Goal: Feedback & Contribution: Submit feedback/report problem

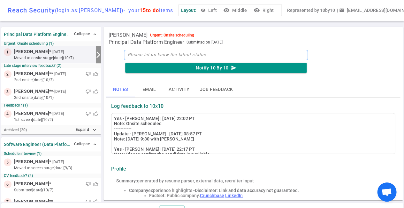
click at [144, 55] on textarea at bounding box center [216, 55] width 184 height 10
type textarea "O"
type textarea "On"
type textarea "Ons"
type textarea "Onsi"
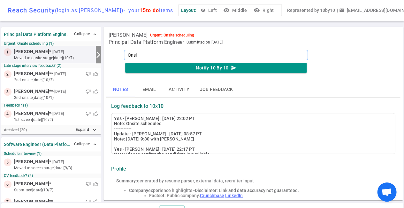
type textarea "Onsit"
type textarea "Onsite"
type textarea "Onsite t"
type textarea "Onsite th"
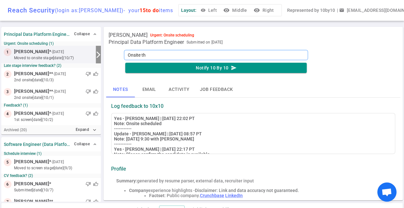
type textarea "Onsite thi"
type textarea "Onsite this"
type textarea "Onsite this w"
type textarea "Onsite this we"
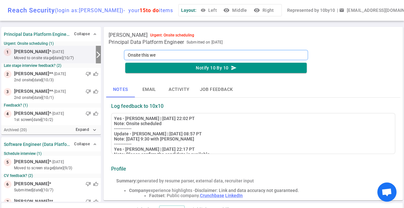
type textarea "Onsite this wee"
type textarea "Onsite this week"
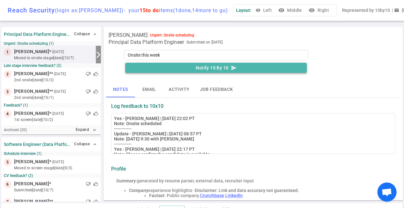
click at [183, 66] on button "Notify 10 By 10 send" at bounding box center [215, 68] width 181 height 11
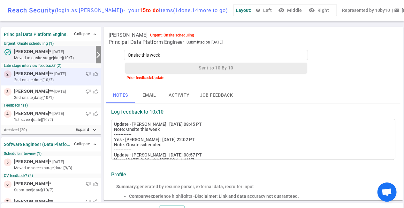
click at [67, 76] on div "thumb_down thumb_up" at bounding box center [82, 74] width 31 height 6
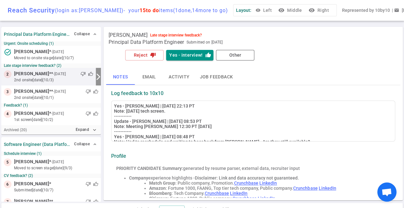
click at [67, 76] on div "thumb_down thumb_up" at bounding box center [80, 74] width 26 height 6
click at [150, 54] on icon "thumb_down" at bounding box center [153, 55] width 6 height 6
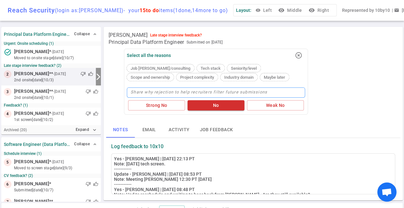
click at [151, 91] on textarea at bounding box center [216, 92] width 178 height 10
type textarea "J"
type textarea "Je"
type textarea "Jef"
type textarea "[PERSON_NAME]"
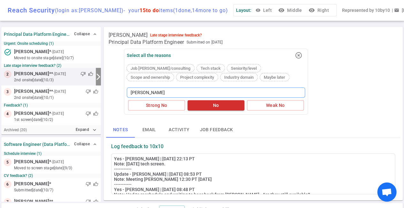
type textarea "[PERSON_NAME]"
type textarea "[PERSON_NAME] will"
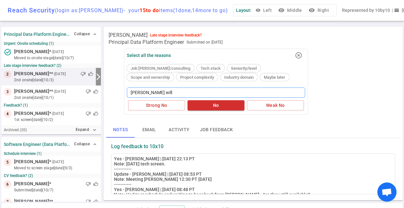
type textarea "[PERSON_NAME] will"
type textarea "[PERSON_NAME] will t"
type textarea "[PERSON_NAME] will ta"
type textarea "[PERSON_NAME] will tal"
type textarea "[PERSON_NAME] will talk"
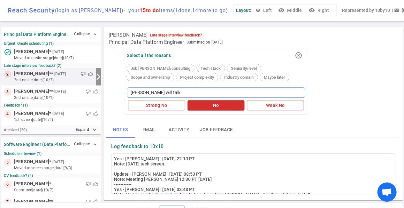
type textarea "[PERSON_NAME] will talk"
type textarea "[PERSON_NAME] will talk t"
type textarea "[PERSON_NAME] will talk to"
type textarea "[PERSON_NAME] will talk to K"
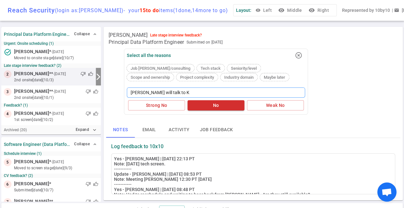
type textarea "[PERSON_NAME] will talk to [PERSON_NAME]"
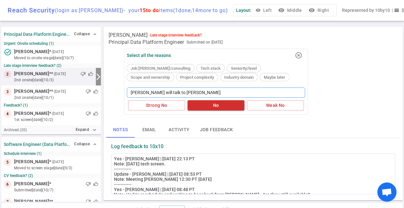
type textarea "[PERSON_NAME] will talk to [PERSON_NAME]"
type textarea "[PERSON_NAME] will talk to [PERSON_NAME] to"
type textarea "[PERSON_NAME] will talk to [PERSON_NAME] [PERSON_NAME]"
type textarea "[PERSON_NAME] will talk to [PERSON_NAME]"
type textarea "[PERSON_NAME] will talk to [PERSON_NAME] [DATE]"
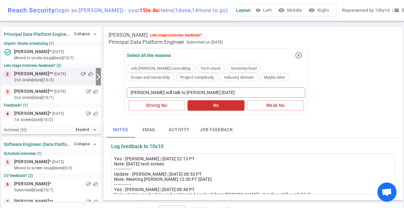
type textarea "[PERSON_NAME] will talk to [PERSON_NAME] [DATE]."
type textarea "[PERSON_NAME] will talk to [PERSON_NAME] [DATE]. D"
type textarea "[PERSON_NAME] will talk to [PERSON_NAME] [DATE]. Di"
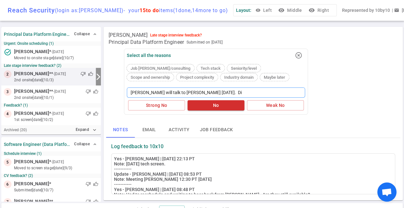
type textarea "[PERSON_NAME] will talk to [PERSON_NAME] [DATE]. Did"
type textarea "[PERSON_NAME] will talk to [PERSON_NAME] [DATE]. Did n"
type textarea "[PERSON_NAME] will talk to [PERSON_NAME] [DATE]. Did no"
type textarea "[PERSON_NAME] will talk to [PERSON_NAME] [DATE]. Did not"
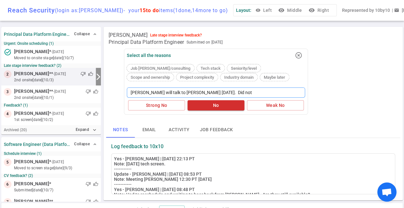
type textarea "[PERSON_NAME] will talk to [PERSON_NAME] [DATE]. Did not"
type textarea "[PERSON_NAME] will talk to [PERSON_NAME] [DATE]. Did not p"
type textarea "[PERSON_NAME] will talk to [PERSON_NAME] [DATE]. Did not pa"
type textarea "[PERSON_NAME] will talk to [PERSON_NAME] [DATE]. Did not pas"
type textarea "[PERSON_NAME] will talk to [PERSON_NAME] [DATE]. Did not pass"
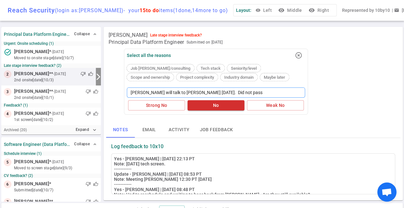
type textarea "[PERSON_NAME] will talk to [PERSON_NAME] [DATE]. Did not pass"
type textarea "[PERSON_NAME] will talk to [PERSON_NAME] [DATE]. Did not pass t"
type textarea "[PERSON_NAME] will talk to [PERSON_NAME] [DATE]. Did not pass th"
type textarea "[PERSON_NAME] will talk to [PERSON_NAME] [DATE]. Did not pass the"
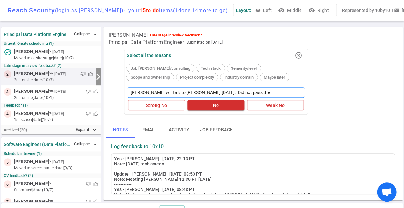
type textarea "[PERSON_NAME] will talk to [PERSON_NAME] [DATE]. Did not pass the o"
type textarea "[PERSON_NAME] will talk to [PERSON_NAME] [DATE]. Did not pass the oi"
type textarea "[PERSON_NAME] will talk to [PERSON_NAME] [DATE]. Did not pass the o"
type textarea "[PERSON_NAME] will talk to [PERSON_NAME] [DATE]. Did not pass the"
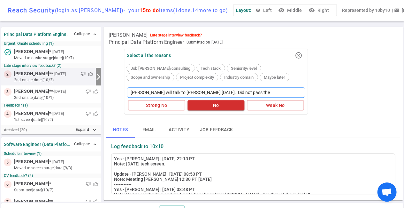
type textarea "[PERSON_NAME] will talk to [PERSON_NAME] [DATE]. Did not pass th"
type textarea "[PERSON_NAME] will talk to [PERSON_NAME] [DATE]. Did not pass t"
type textarea "[PERSON_NAME] will talk to [PERSON_NAME] [DATE]. Did not pass"
type textarea "[PERSON_NAME] will talk to [PERSON_NAME] [DATE]. Did not pas"
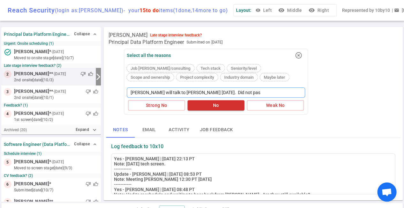
type textarea "[PERSON_NAME] will talk to [PERSON_NAME] [DATE]. Did not pa"
type textarea "[PERSON_NAME] will talk to [PERSON_NAME] [DATE]. Did not p"
type textarea "[PERSON_NAME] will talk to [PERSON_NAME] [DATE]. Did not"
type textarea "[PERSON_NAME] will talk to [PERSON_NAME] [DATE]. Did not g"
type textarea "[PERSON_NAME] will talk to [PERSON_NAME] [DATE]. Did not ge"
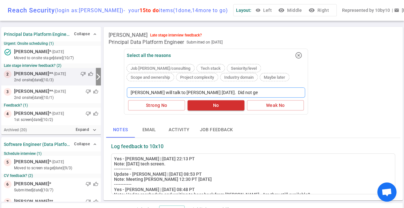
type textarea "[PERSON_NAME] will talk to [PERSON_NAME] [DATE]. Did not get"
type textarea "[PERSON_NAME] will talk to [PERSON_NAME] [DATE]. Did not get t"
type textarea "[PERSON_NAME] will talk to [PERSON_NAME] [DATE]. Did not get th"
type textarea "[PERSON_NAME] will talk to [PERSON_NAME] [DATE]. Did not get thr"
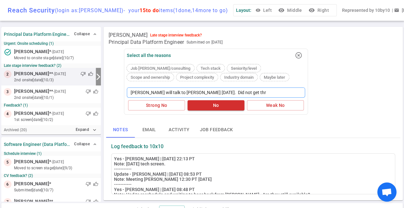
type textarea "[PERSON_NAME] will talk to [PERSON_NAME] [DATE]. Did not get thro"
type textarea "[PERSON_NAME] will talk to [PERSON_NAME] [DATE]. Did not get throu"
type textarea "[PERSON_NAME] will talk to [PERSON_NAME] [DATE]. Did not get throug"
type textarea "[PERSON_NAME] will talk to [PERSON_NAME] [DATE]. Did not get through"
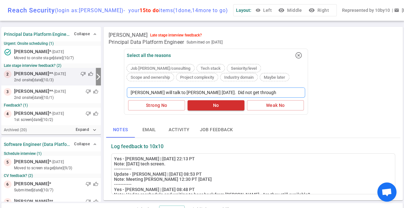
type textarea "[PERSON_NAME] will talk to [PERSON_NAME] [DATE]. Did not get through t"
type textarea "[PERSON_NAME] will talk to [PERSON_NAME] [DATE]. Did not get through th"
type textarea "[PERSON_NAME] will talk to [PERSON_NAME] [DATE]. Did not get through the"
type textarea "[PERSON_NAME] will talk to [PERSON_NAME] [DATE]. Did not get through the o"
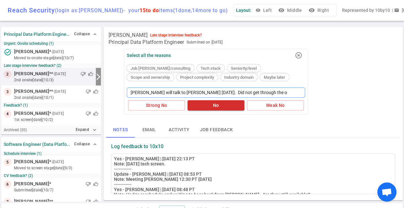
type textarea "[PERSON_NAME] will talk to [PERSON_NAME] [DATE]. Did not get through the on"
type textarea "[PERSON_NAME] will talk to [PERSON_NAME] [DATE]. Did not get through the ons"
type textarea "[PERSON_NAME] will talk to [PERSON_NAME] [DATE]. Did not get through the onsi"
type textarea "[PERSON_NAME] will talk to [PERSON_NAME] [DATE]. Did not get through the onsit"
type textarea "[PERSON_NAME] will talk to [PERSON_NAME] [DATE]. Did not get through the onsite"
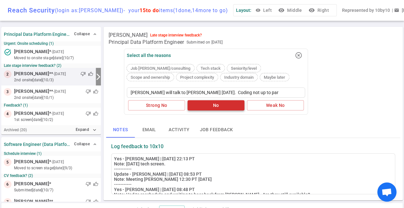
click at [212, 104] on button "No" at bounding box center [215, 105] width 57 height 11
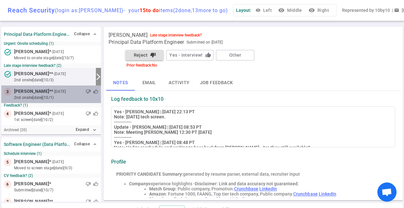
click at [73, 96] on small "2nd Onsite [DATE] (10/1)" at bounding box center [56, 98] width 84 height 6
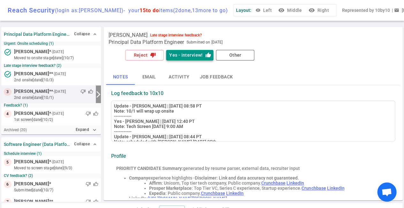
click at [184, 57] on button "Yes - interview! thumb_up" at bounding box center [189, 55] width 47 height 11
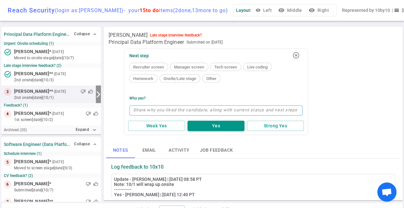
click at [160, 108] on textarea at bounding box center [215, 110] width 173 height 10
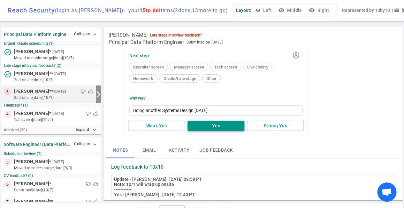
click at [221, 125] on button "Yes" at bounding box center [215, 125] width 57 height 11
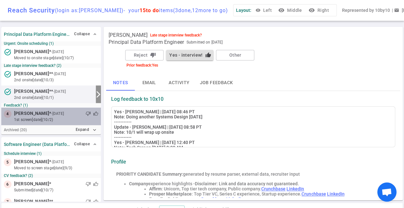
click at [61, 117] on small "1st Screen [DATE] (10/2)" at bounding box center [56, 120] width 84 height 6
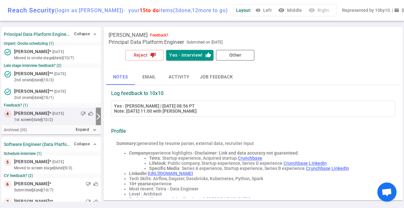
scroll to position [2, 0]
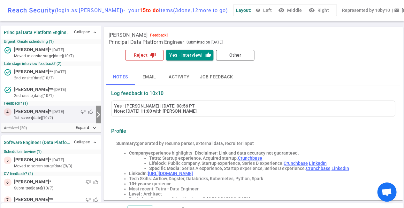
click at [153, 54] on icon "thumb_down" at bounding box center [153, 55] width 6 height 6
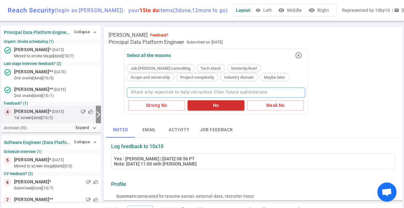
click at [152, 94] on textarea at bounding box center [216, 92] width 178 height 10
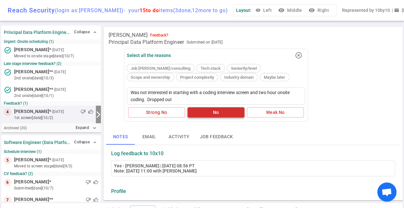
click at [221, 111] on button "No" at bounding box center [215, 112] width 57 height 11
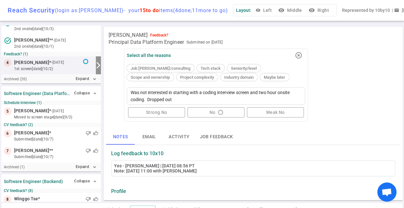
scroll to position [51, 0]
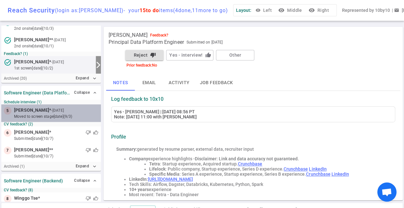
click at [65, 111] on div at bounding box center [81, 110] width 33 height 6
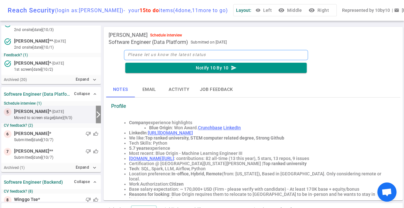
click at [157, 55] on textarea at bounding box center [216, 55] width 184 height 10
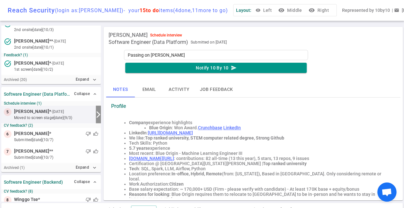
scroll to position [0, 0]
click at [201, 68] on button "Notify 10 By 10 send" at bounding box center [215, 68] width 181 height 11
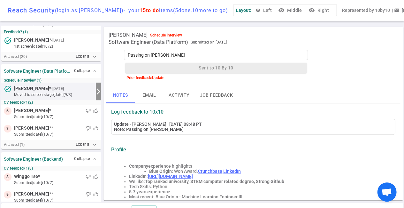
scroll to position [86, 0]
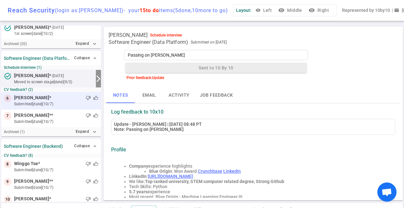
click at [80, 101] on small "submitted [DATE] (10/7)" at bounding box center [56, 104] width 84 height 6
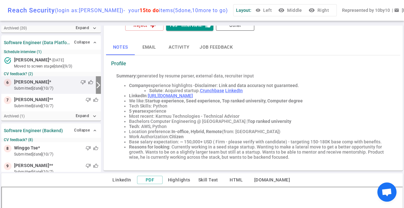
scroll to position [27, 0]
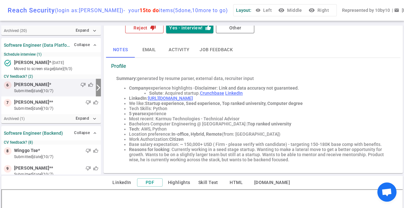
click at [150, 27] on icon "thumb_down" at bounding box center [153, 28] width 6 height 6
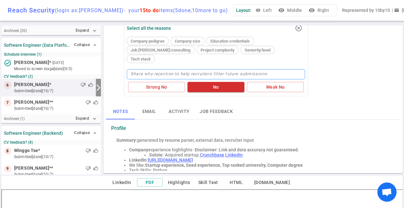
click at [149, 69] on textarea at bounding box center [216, 74] width 178 height 10
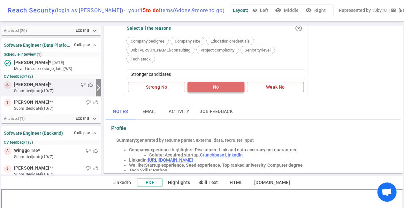
click at [209, 82] on button "No" at bounding box center [215, 87] width 57 height 11
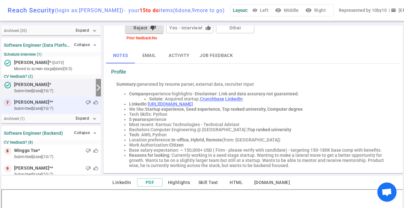
click at [68, 103] on div "thumb_down thumb_up" at bounding box center [75, 102] width 45 height 6
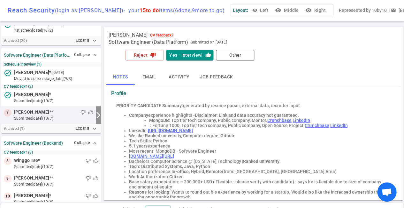
scroll to position [0, 0]
click at [148, 57] on button "Reject thumb_down" at bounding box center [144, 55] width 38 height 11
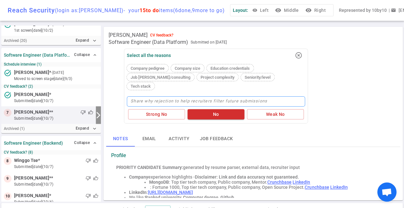
click at [153, 96] on textarea at bounding box center [216, 101] width 178 height 10
click at [220, 109] on button "No" at bounding box center [215, 114] width 57 height 11
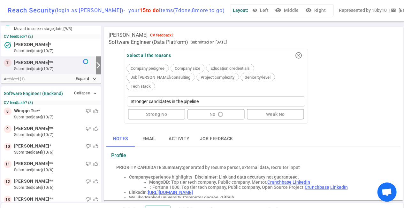
scroll to position [140, 0]
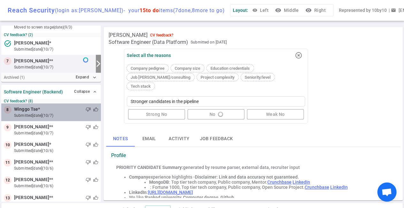
click at [63, 113] on small "submitted [DATE] (10/7)" at bounding box center [56, 115] width 84 height 6
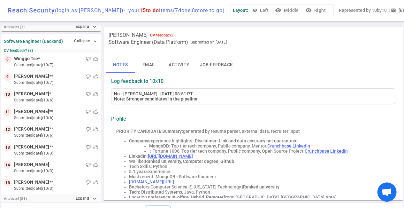
scroll to position [18, 0]
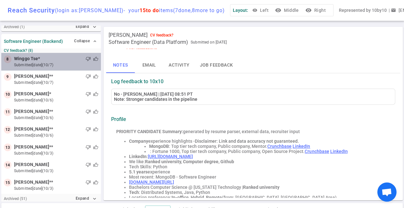
click at [56, 63] on small "submitted [DATE] (10/7)" at bounding box center [56, 65] width 84 height 6
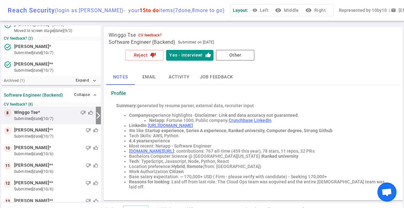
scroll to position [0, 0]
click at [143, 55] on button "Reject thumb_down" at bounding box center [144, 55] width 38 height 11
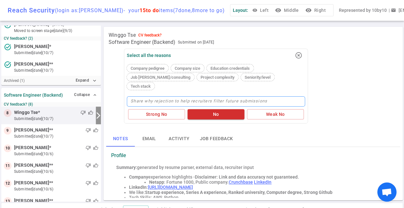
click at [142, 96] on textarea at bounding box center [216, 101] width 178 height 10
click at [219, 109] on button "No" at bounding box center [215, 114] width 57 height 11
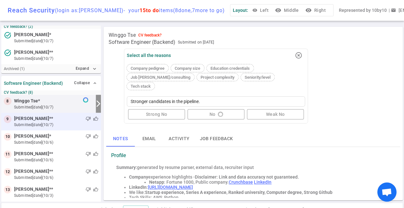
scroll to position [153, 0]
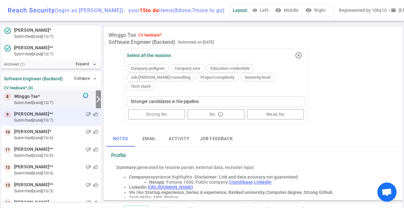
click at [57, 119] on small "submitted [DATE] (10/7)" at bounding box center [56, 120] width 84 height 6
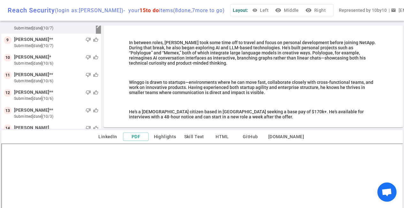
scroll to position [41, 0]
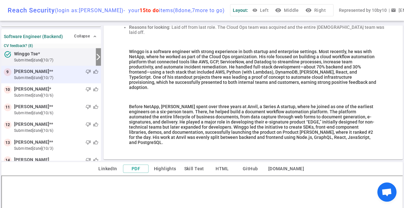
click at [60, 75] on small "submitted [DATE] (10/7)" at bounding box center [56, 78] width 84 height 6
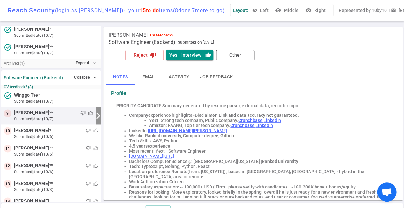
scroll to position [0, 0]
click at [145, 56] on button "Reject thumb_down" at bounding box center [144, 55] width 38 height 11
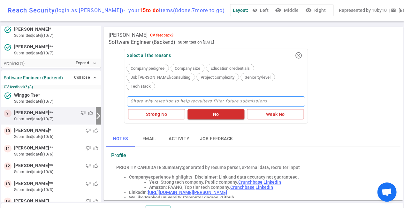
click at [138, 96] on textarea at bounding box center [216, 101] width 178 height 10
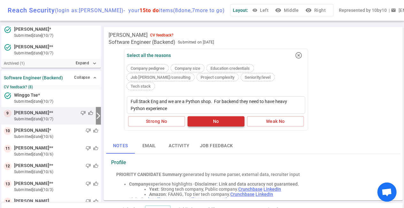
click at [204, 116] on button "No" at bounding box center [215, 121] width 57 height 11
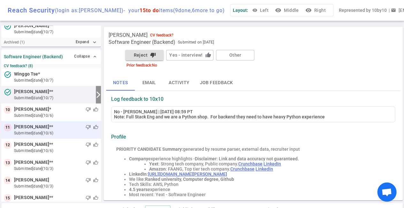
scroll to position [175, 0]
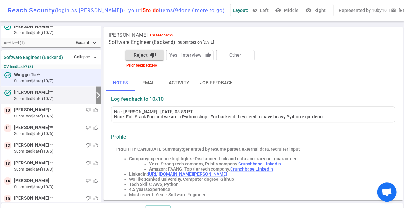
click at [49, 74] on div at bounding box center [69, 75] width 58 height 6
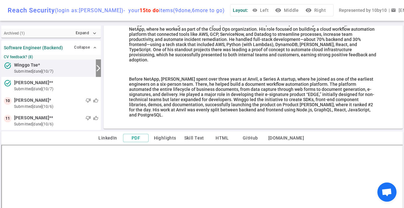
scroll to position [116, 0]
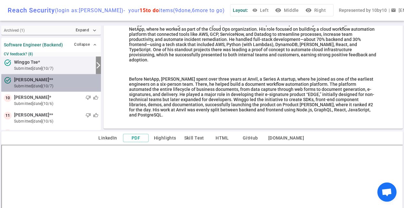
click at [68, 83] on small "submitted [DATE] (10/7)" at bounding box center [56, 86] width 84 height 6
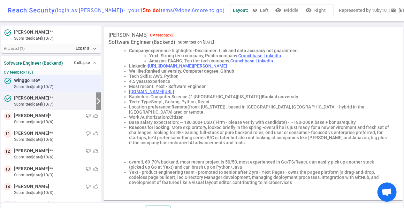
scroll to position [172, 0]
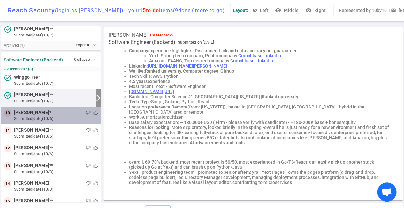
click at [46, 116] on small "submitted [DATE] (10/6)" at bounding box center [56, 119] width 84 height 6
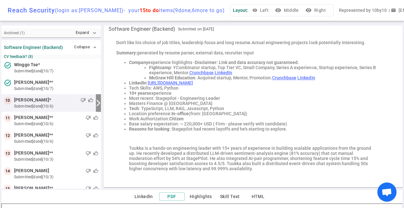
scroll to position [13, 0]
click at [67, 99] on div "thumb_down thumb_up" at bounding box center [72, 100] width 42 height 6
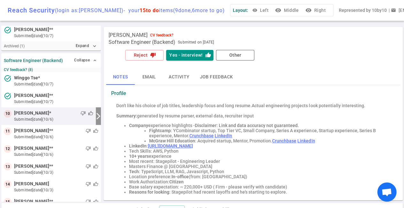
scroll to position [0, 0]
click at [223, 54] on button "Other" at bounding box center [235, 55] width 38 height 11
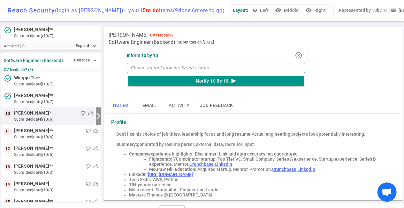
click at [169, 70] on textarea at bounding box center [216, 68] width 178 height 10
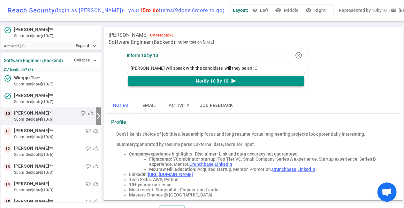
click at [211, 82] on button "Notify 10 By 10 send" at bounding box center [216, 81] width 176 height 11
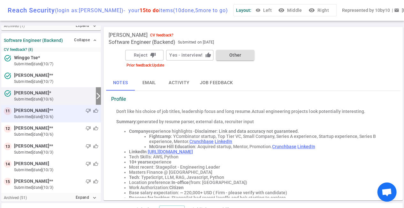
scroll to position [191, 0]
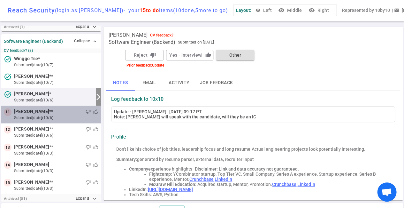
click at [64, 111] on div "thumb_down thumb_up" at bounding box center [75, 111] width 45 height 6
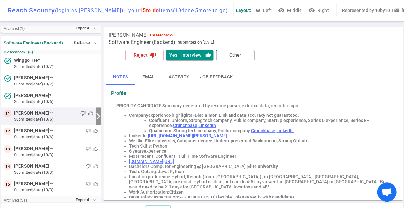
scroll to position [0, 0]
click at [181, 57] on button "Yes - interview! thumb_up" at bounding box center [189, 55] width 47 height 11
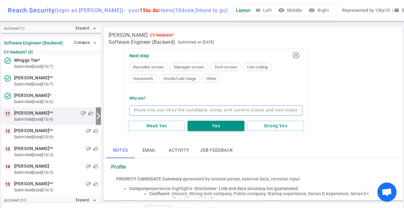
click at [156, 112] on textarea at bounding box center [215, 110] width 173 height 10
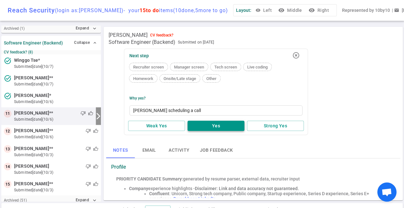
click at [217, 126] on button "Yes" at bounding box center [215, 125] width 57 height 11
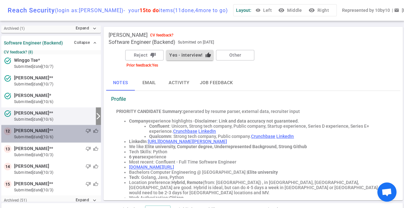
click at [55, 134] on small "submitted [DATE] (10/6)" at bounding box center [56, 137] width 84 height 6
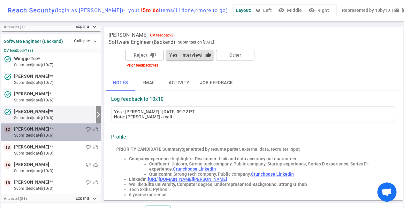
click at [50, 133] on small "submitted [DATE] (10/6)" at bounding box center [56, 135] width 84 height 6
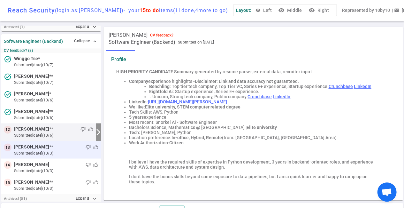
click at [65, 150] on small "submitted [DATE] (10/3)" at bounding box center [56, 153] width 84 height 6
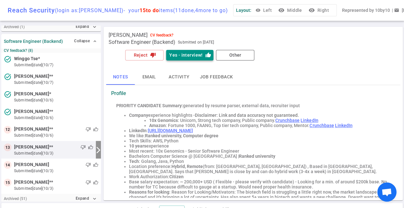
click at [186, 56] on button "Yes - interview! thumb_up" at bounding box center [189, 55] width 47 height 11
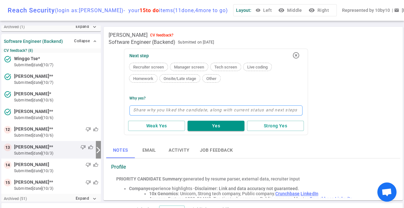
click at [154, 107] on textarea at bounding box center [215, 110] width 173 height 10
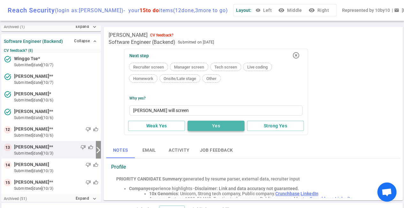
click at [218, 127] on button "Yes" at bounding box center [215, 125] width 57 height 11
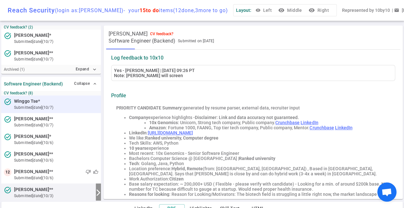
scroll to position [148, 0]
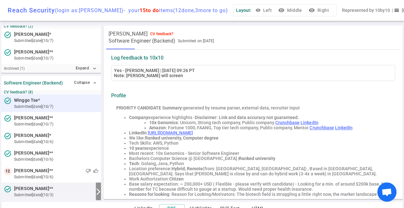
click at [75, 105] on small "submitted [DATE] (10/7)" at bounding box center [56, 106] width 84 height 6
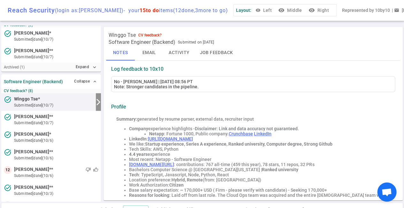
scroll to position [33, 0]
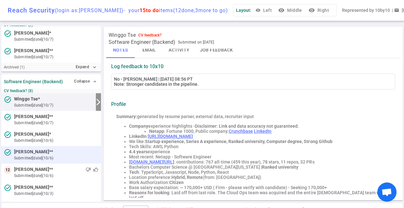
click at [66, 150] on div at bounding box center [75, 151] width 45 height 6
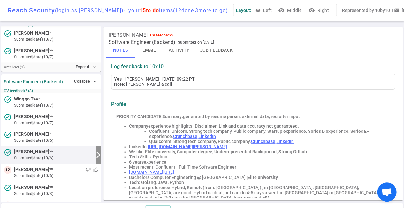
scroll to position [189, 0]
